Goal: Find specific page/section: Find specific page/section

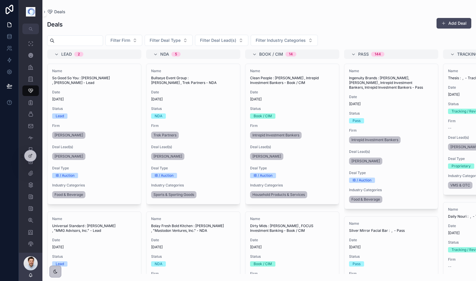
click at [130, 42] on span "Filter Firm" at bounding box center [120, 40] width 20 height 6
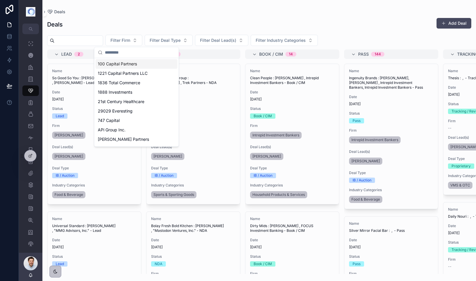
click at [130, 42] on span "Filter Firm" at bounding box center [120, 40] width 20 height 6
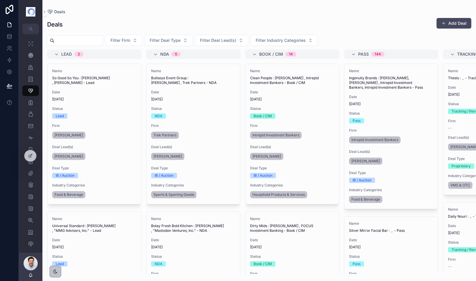
click at [180, 42] on span "Filter Deal Type" at bounding box center [165, 40] width 31 height 6
click at [188, 26] on div "Deals Add Deal" at bounding box center [259, 25] width 424 height 14
click at [226, 41] on span "Filter Deal Lead(s)" at bounding box center [218, 40] width 36 height 6
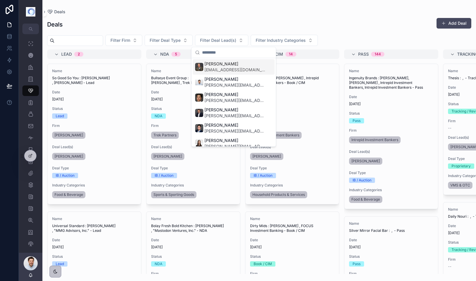
click at [226, 25] on div "Deals Add Deal" at bounding box center [259, 25] width 424 height 14
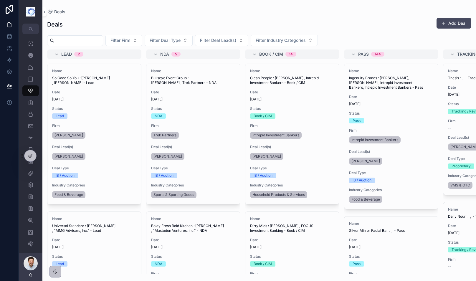
click at [95, 15] on div "Deals Add Deal Filter Firm Filter Deal Type Filter Deal Lead(s) Filter Industry…" at bounding box center [258, 144] width 433 height 260
click at [31, 43] on icon "scrollable content" at bounding box center [31, 44] width 6 height 6
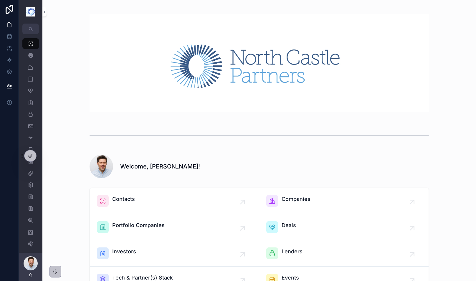
click at [289, 231] on div "Deals" at bounding box center [288, 227] width 14 height 12
